Goal: Use online tool/utility: Utilize a website feature to perform a specific function

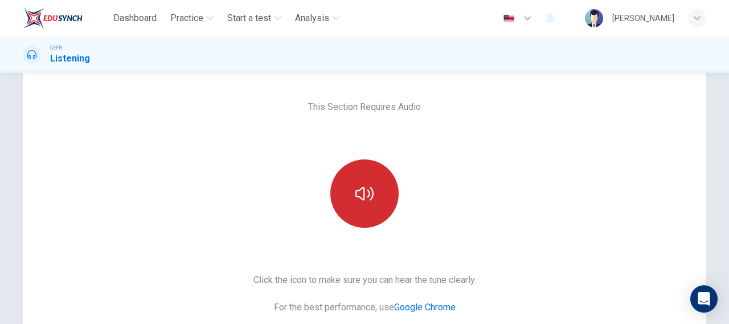
scroll to position [57, 0]
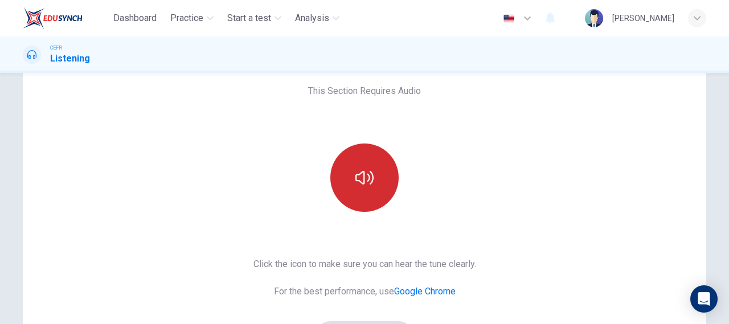
click at [341, 186] on button "button" at bounding box center [364, 178] width 68 height 68
click at [347, 185] on button "button" at bounding box center [364, 178] width 68 height 68
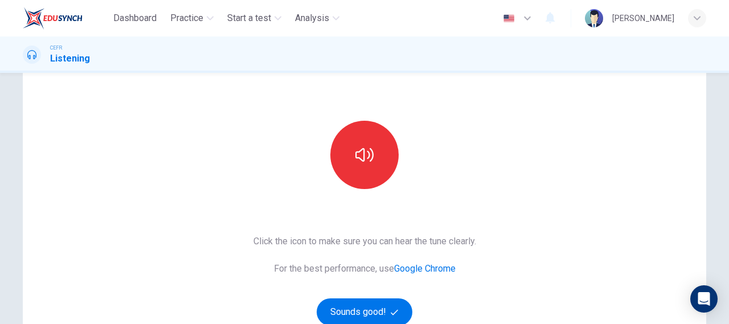
scroll to position [114, 0]
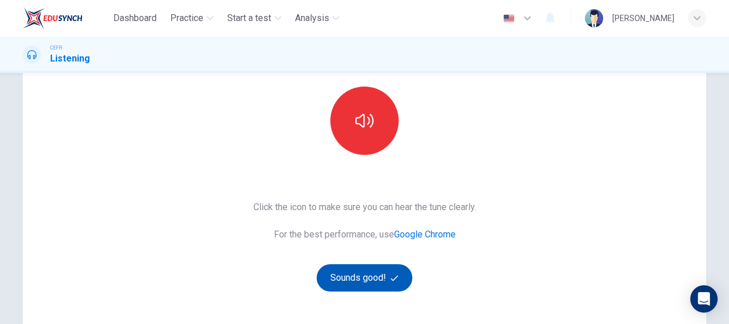
click at [379, 270] on button "Sounds good!" at bounding box center [365, 277] width 96 height 27
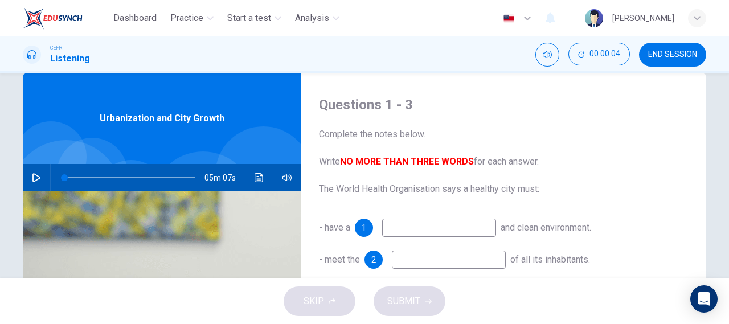
scroll to position [0, 0]
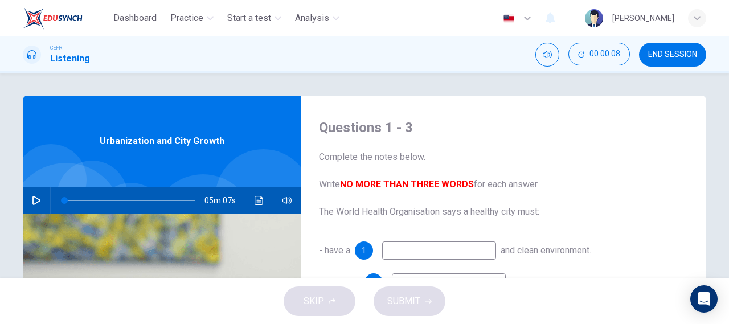
click at [35, 197] on icon "button" at bounding box center [36, 200] width 9 height 9
click at [31, 205] on button "button" at bounding box center [36, 200] width 18 height 27
type input "3"
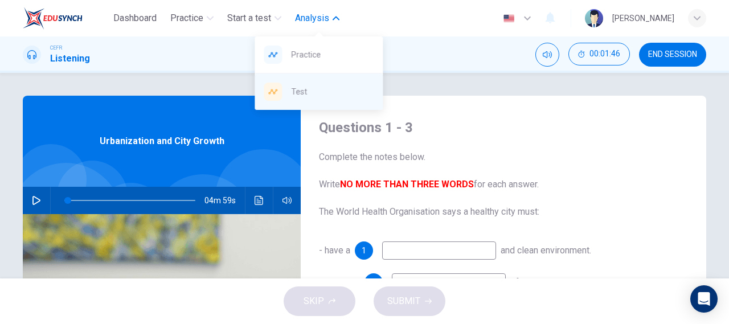
click at [297, 91] on span "Test" at bounding box center [332, 92] width 83 height 14
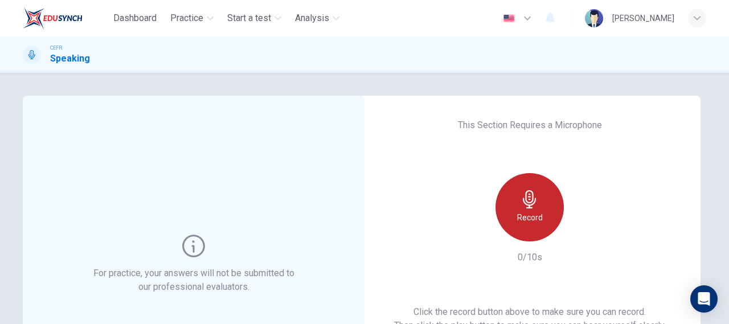
click at [506, 198] on div "Record" at bounding box center [529, 207] width 68 height 68
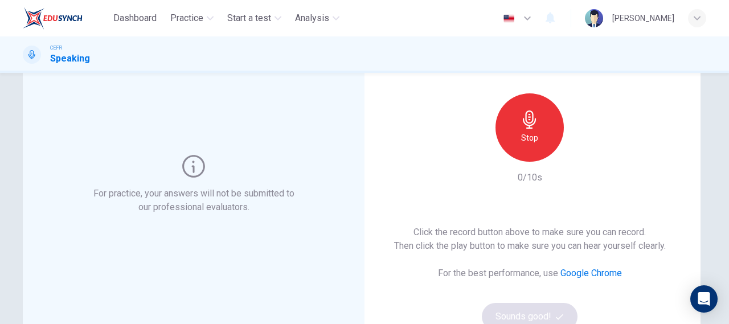
scroll to position [114, 0]
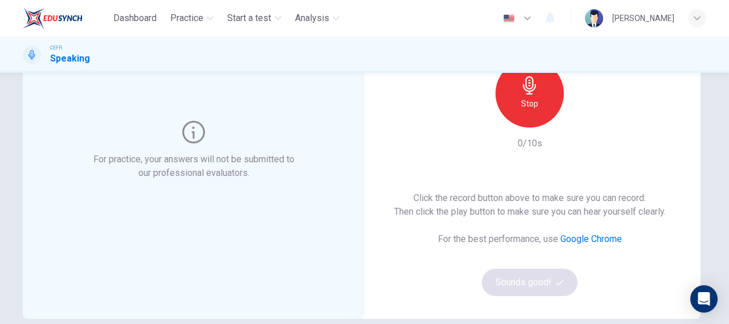
click at [515, 102] on div "Stop" at bounding box center [529, 93] width 68 height 68
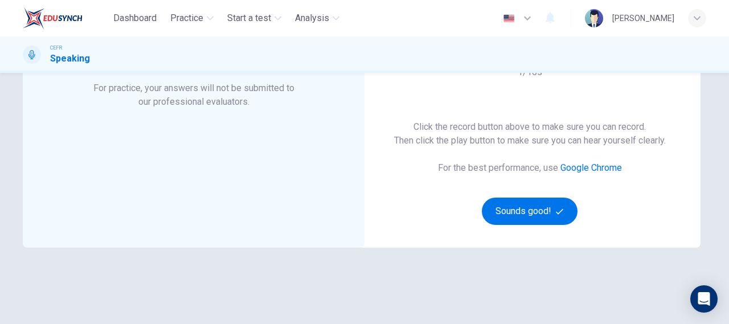
scroll to position [227, 0]
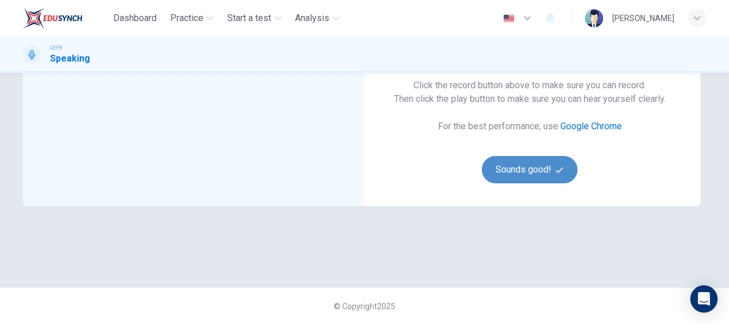
click at [524, 173] on button "Sounds good!" at bounding box center [530, 169] width 96 height 27
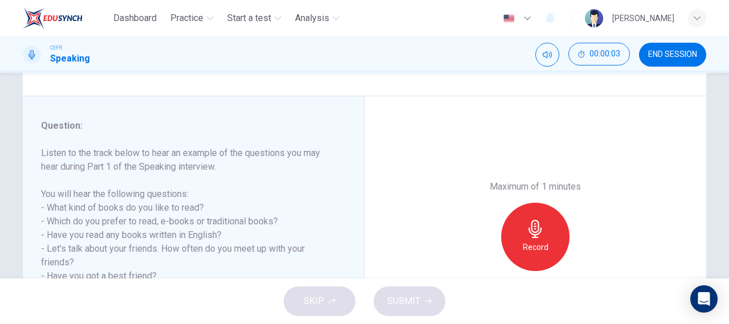
scroll to position [113, 0]
